Goal: Navigation & Orientation: Find specific page/section

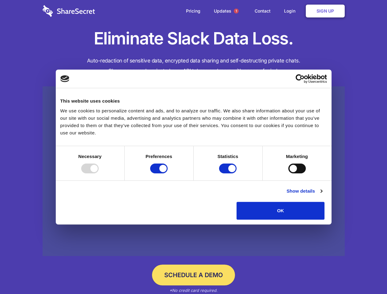
click at [99, 174] on div at bounding box center [89, 169] width 17 height 10
click at [168, 174] on input "Preferences" at bounding box center [158, 169] width 17 height 10
checkbox input "false"
click at [229, 174] on input "Statistics" at bounding box center [227, 169] width 17 height 10
checkbox input "false"
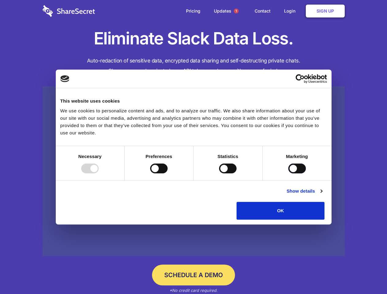
click at [289, 174] on input "Marketing" at bounding box center [297, 169] width 17 height 10
checkbox input "true"
click at [322, 195] on link "Show details" at bounding box center [305, 191] width 36 height 7
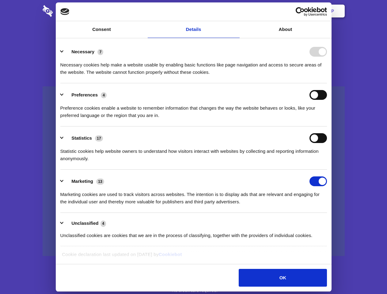
click at [327, 127] on li "Preferences 4 Preference cookies enable a website to remember information that …" at bounding box center [193, 104] width 267 height 43
click at [236, 11] on span "1" at bounding box center [236, 11] width 5 height 5
